Goal: Navigation & Orientation: Understand site structure

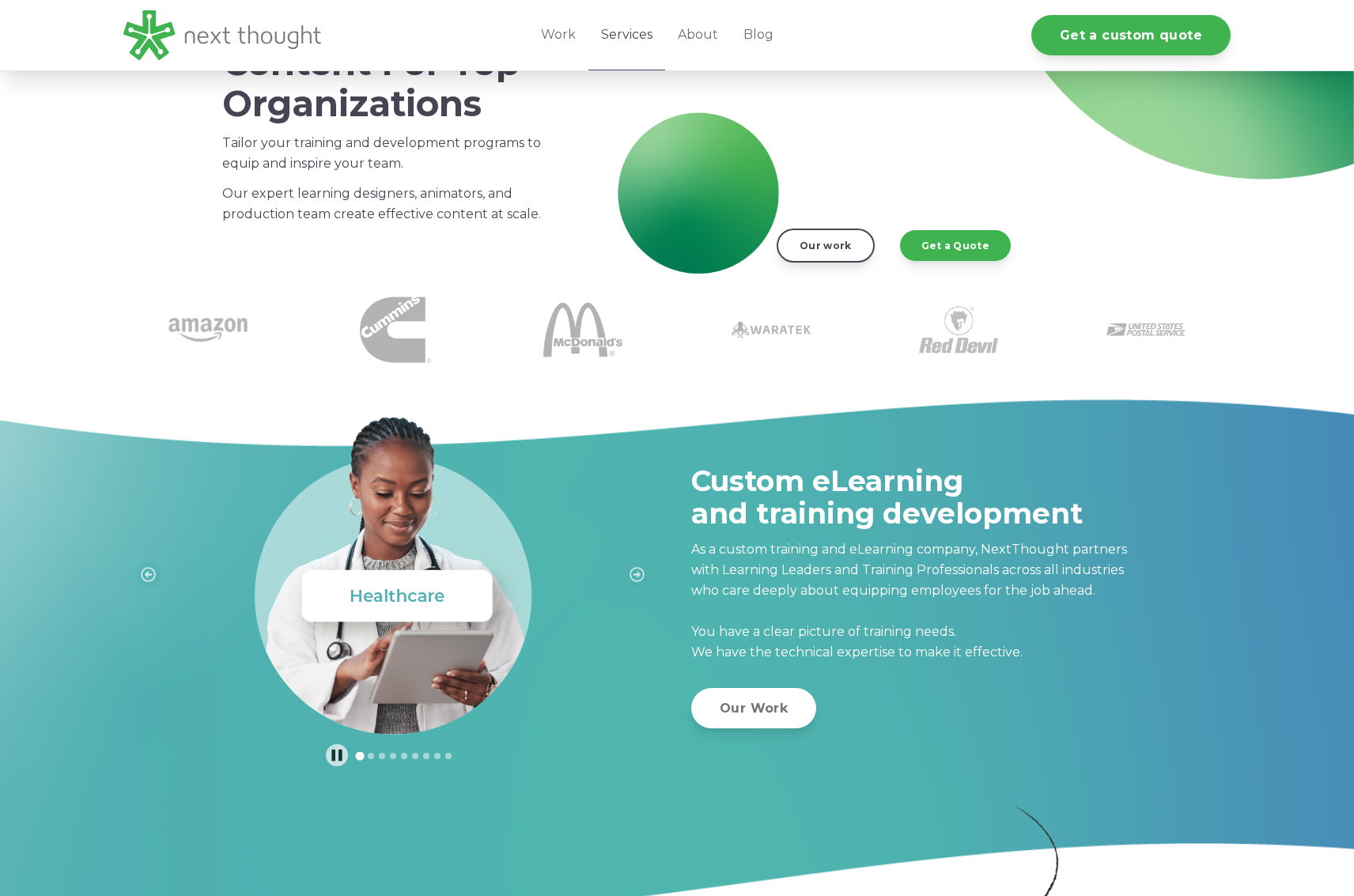
click at [632, 31] on link "Services" at bounding box center [627, 35] width 77 height 70
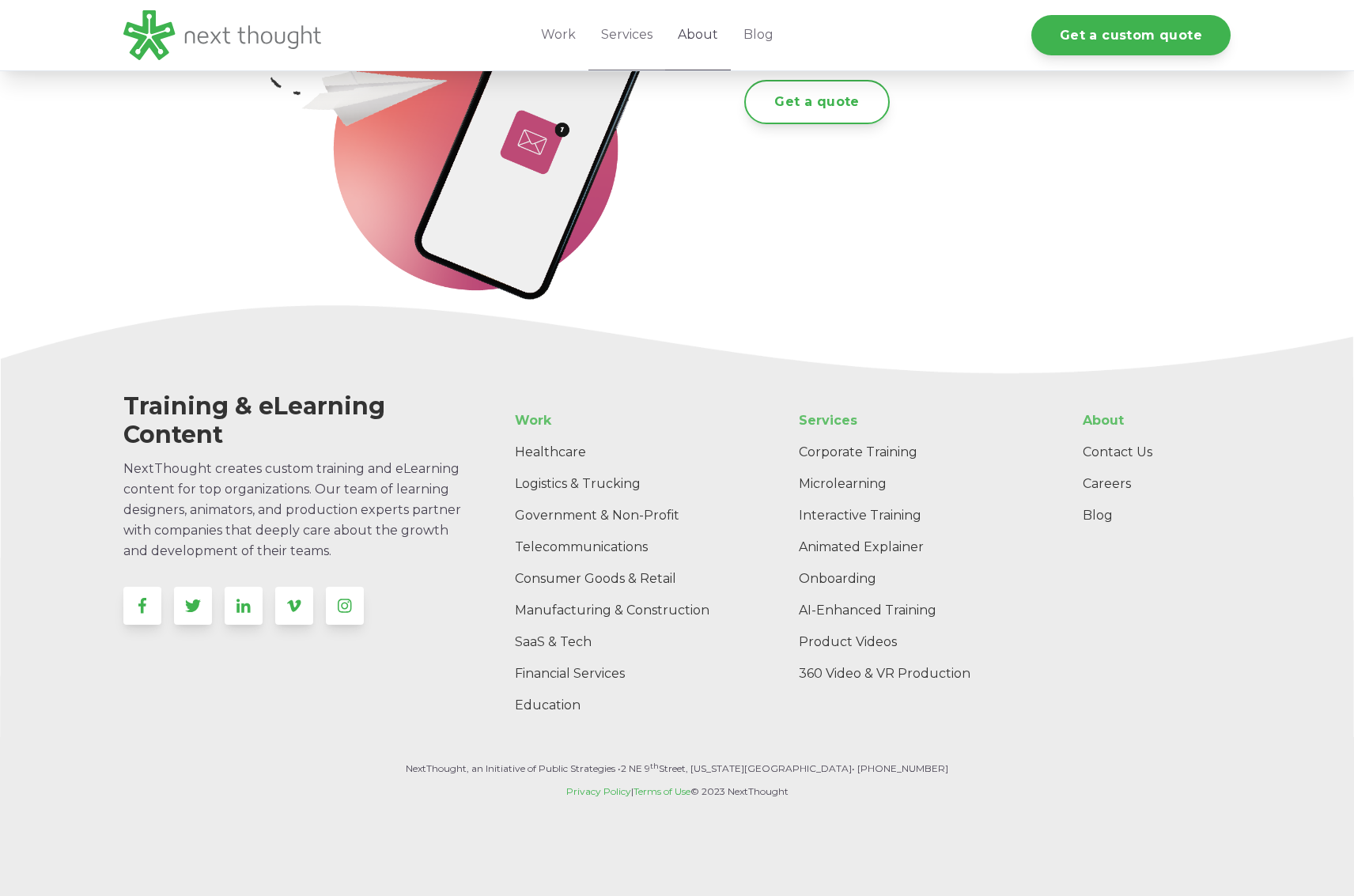
scroll to position [2961, 0]
click at [698, 34] on link "About" at bounding box center [697, 35] width 66 height 70
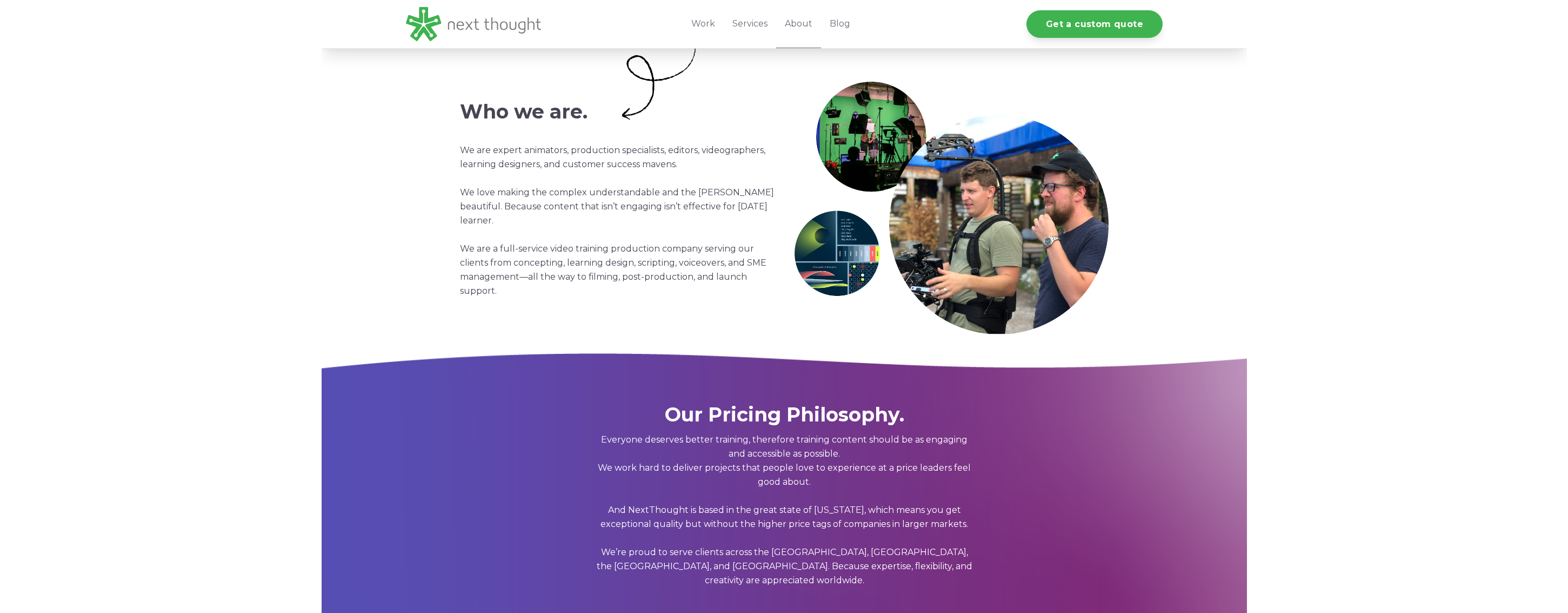
scroll to position [412, 0]
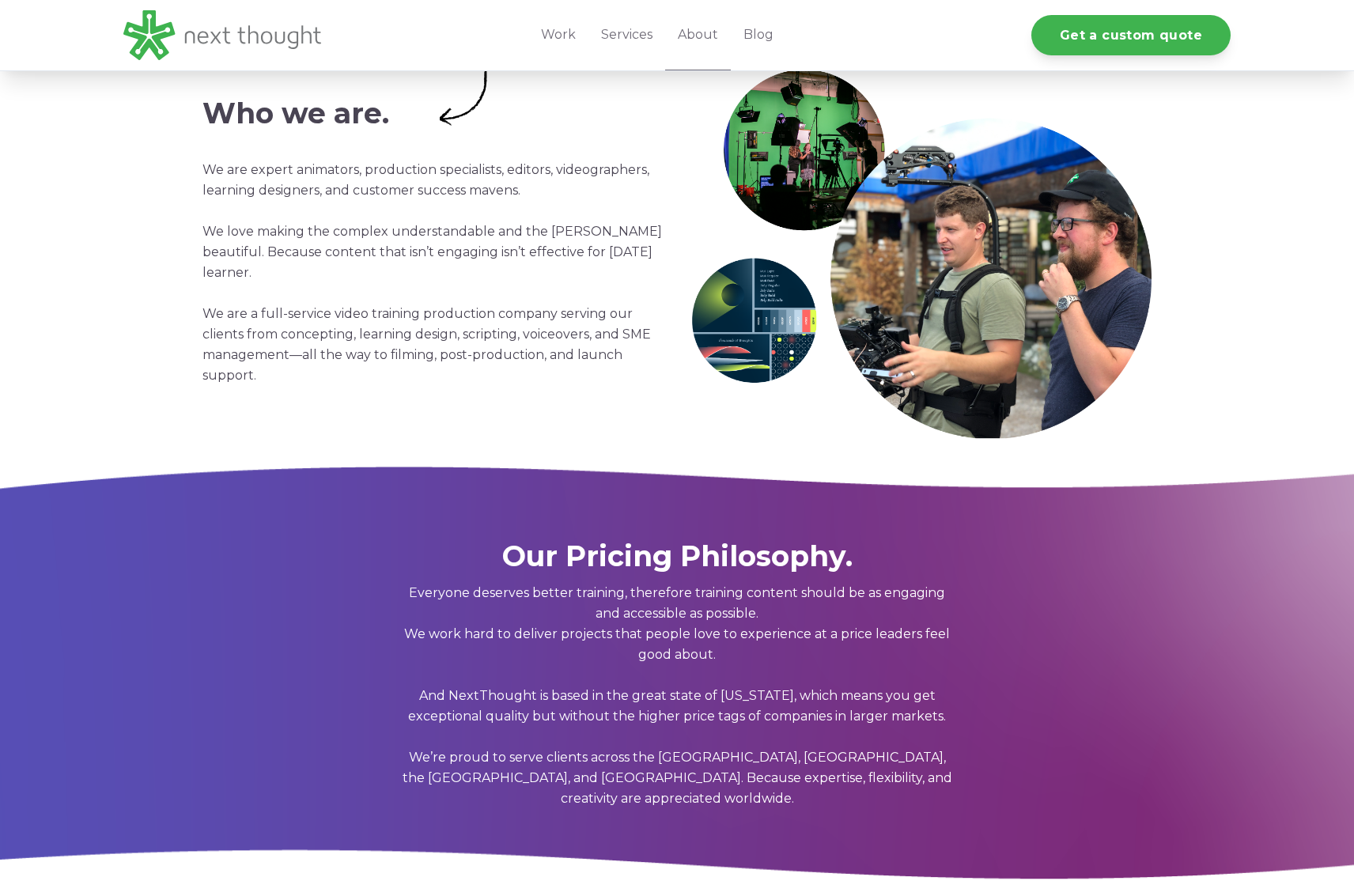
drag, startPoint x: 3, startPoint y: 338, endPoint x: -8, endPoint y: 338, distance: 11.0
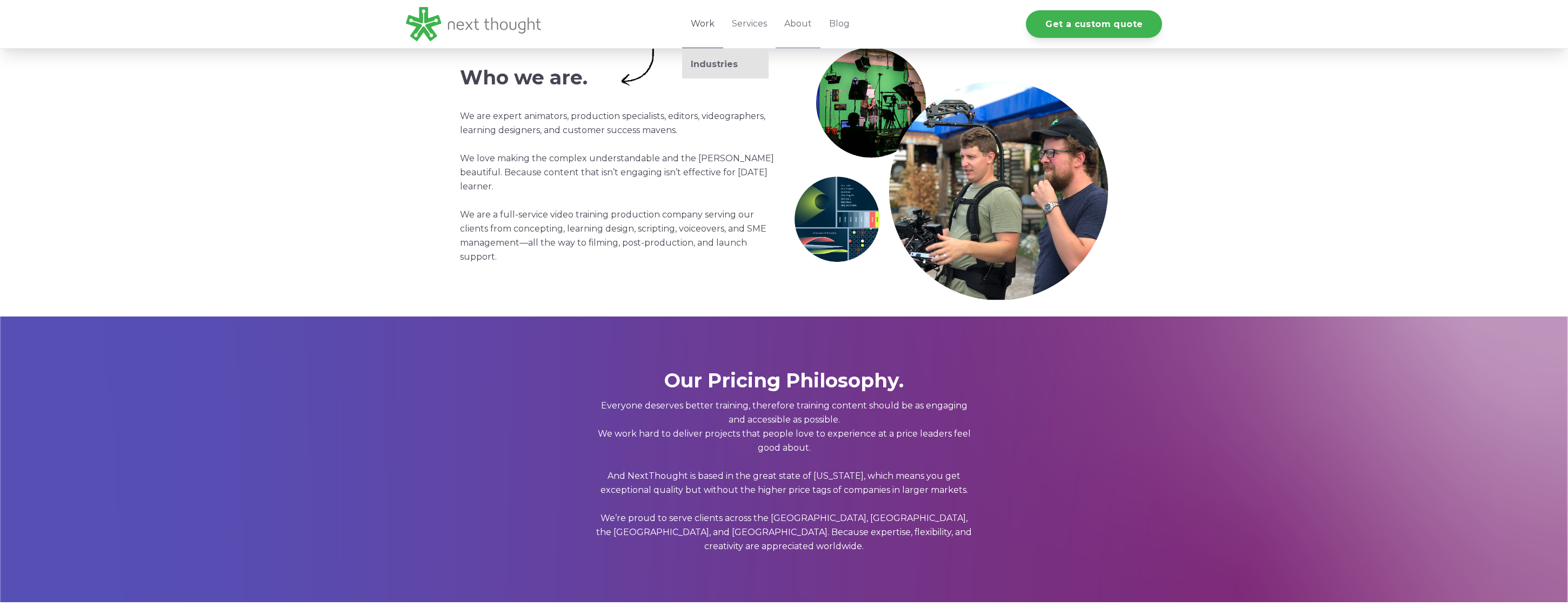
click at [707, 28] on link "Work" at bounding box center [702, 24] width 41 height 48
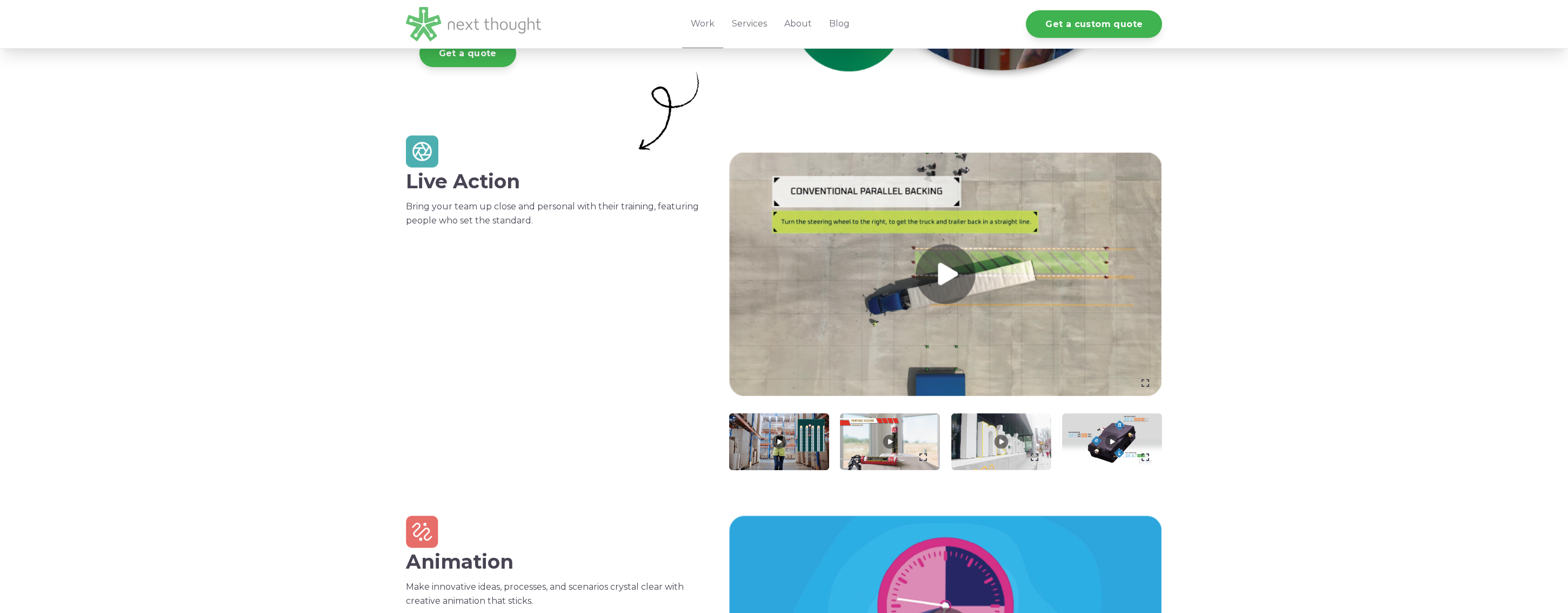
click at [514, 18] on img at bounding box center [474, 24] width 135 height 34
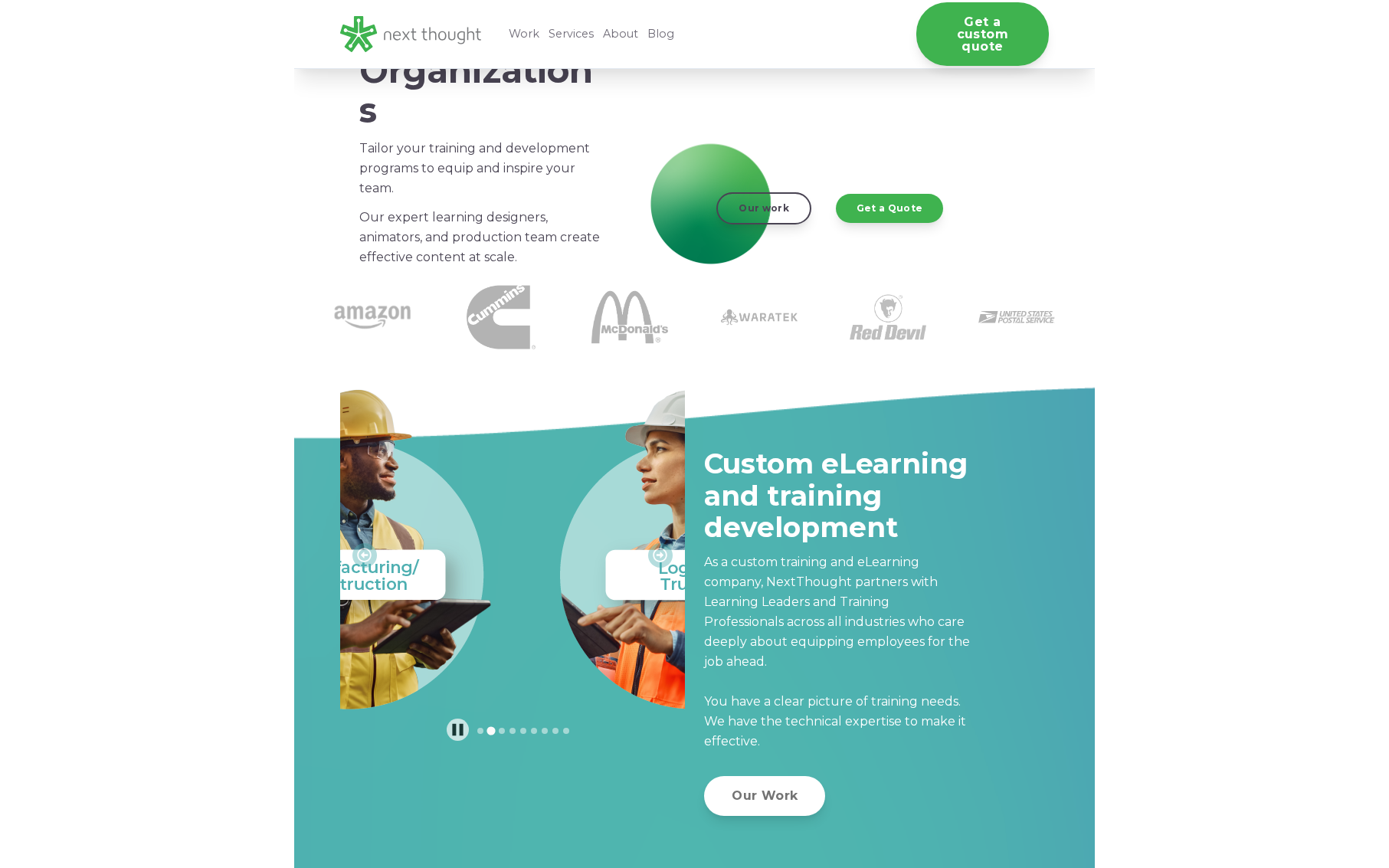
scroll to position [281, 0]
